Goal: Task Accomplishment & Management: Manage account settings

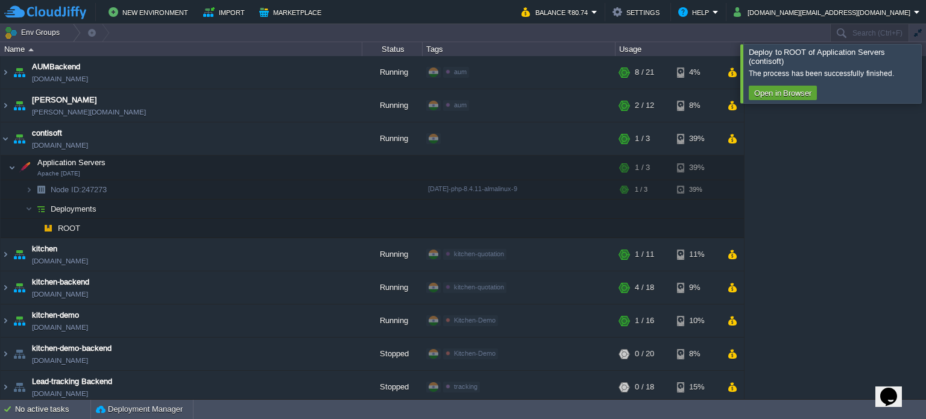
click at [925, 81] on div at bounding box center [940, 73] width 0 height 58
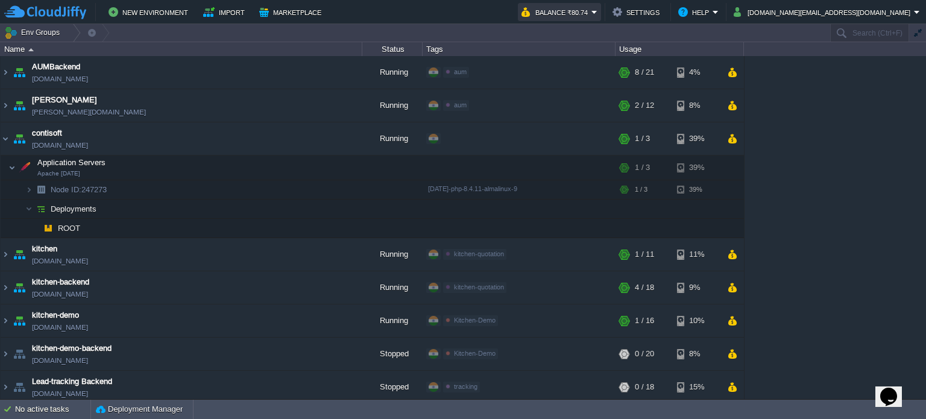
click at [591, 9] on button "Balance ₹80.74" at bounding box center [556, 12] width 70 height 14
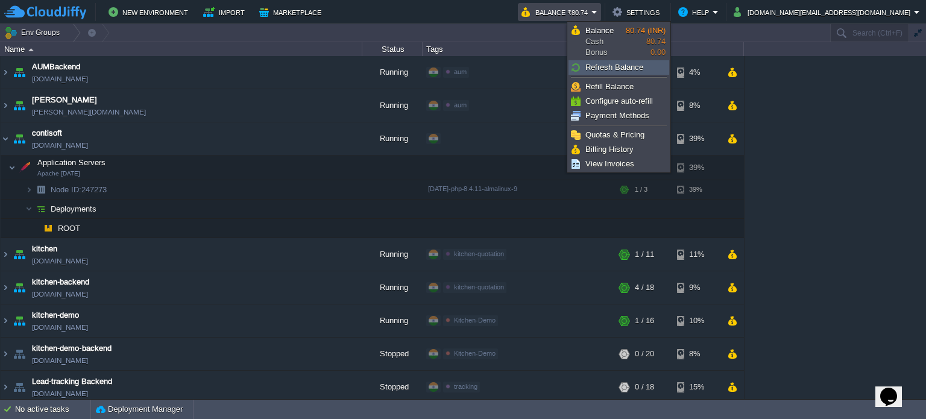
click at [613, 67] on span "Refresh Balance" at bounding box center [614, 67] width 58 height 9
click at [613, 83] on span "Refill Balance" at bounding box center [609, 86] width 48 height 9
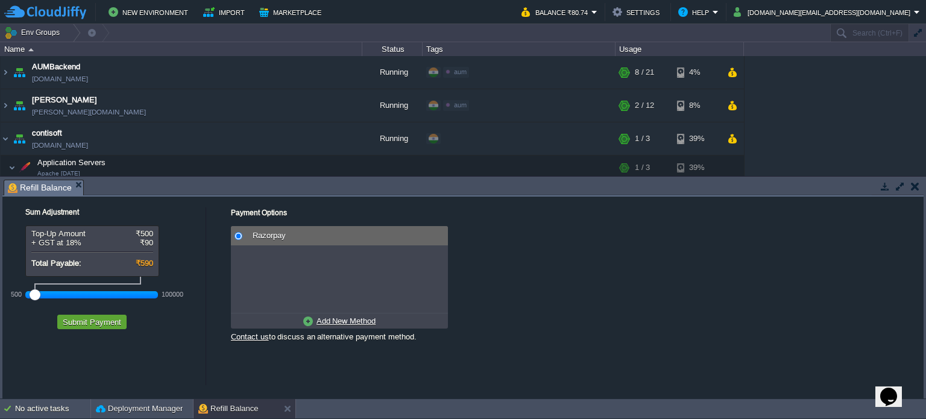
drag, startPoint x: 55, startPoint y: 298, endPoint x: 0, endPoint y: 303, distance: 55.1
click at [0, 303] on div "Tasks Activity Log Archive Git / SVN Refill Balance No items to display id Date…" at bounding box center [463, 288] width 926 height 222
click at [94, 322] on button "Submit Payment" at bounding box center [92, 322] width 66 height 11
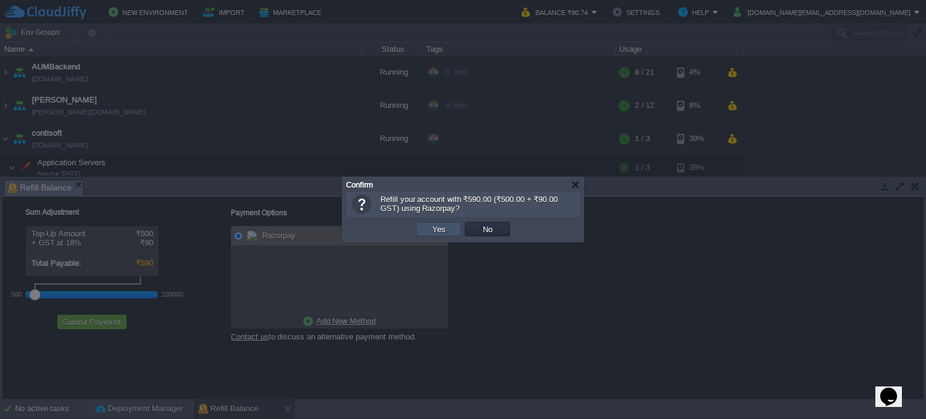
click at [432, 225] on button "Yes" at bounding box center [439, 229] width 20 height 11
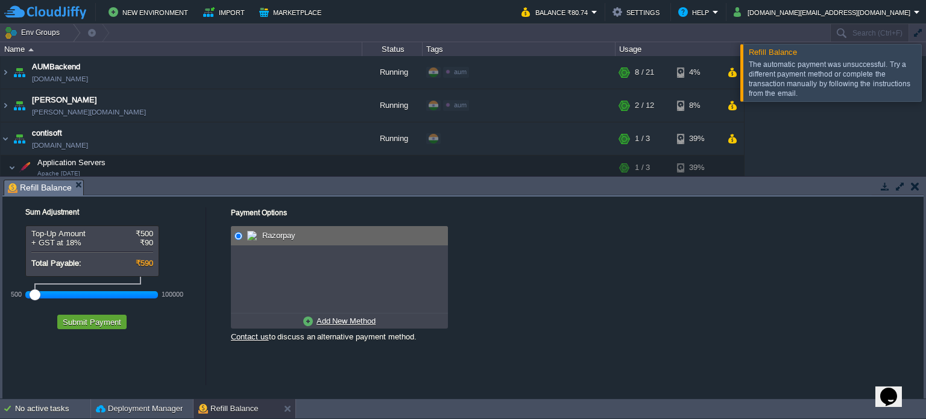
click at [925, 82] on div at bounding box center [940, 72] width 0 height 57
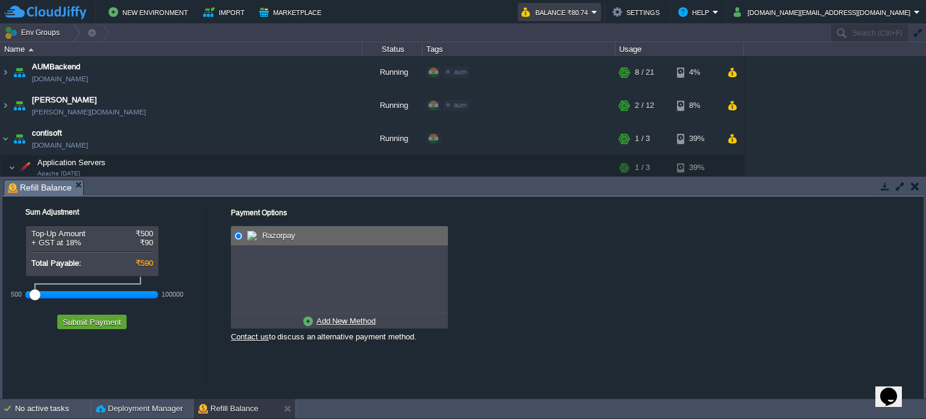
click at [597, 9] on em "Balance ₹80.74" at bounding box center [559, 12] width 76 height 14
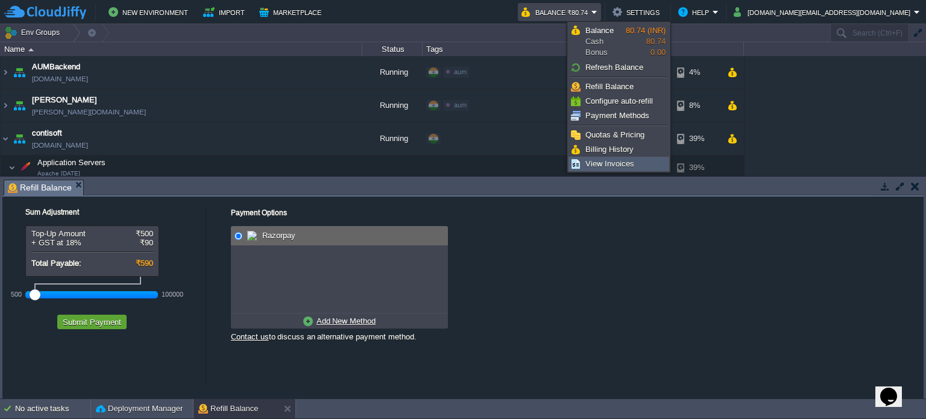
click at [610, 160] on span "View Invoices" at bounding box center [609, 163] width 49 height 9
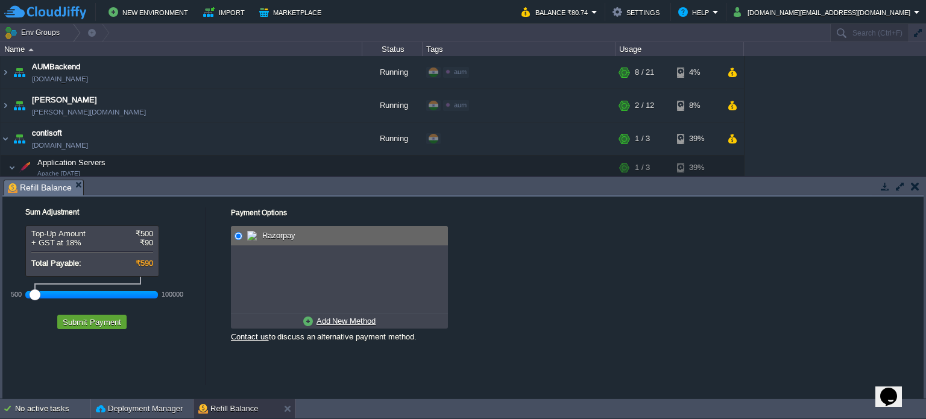
scroll to position [55, 0]
